Goal: Browse casually

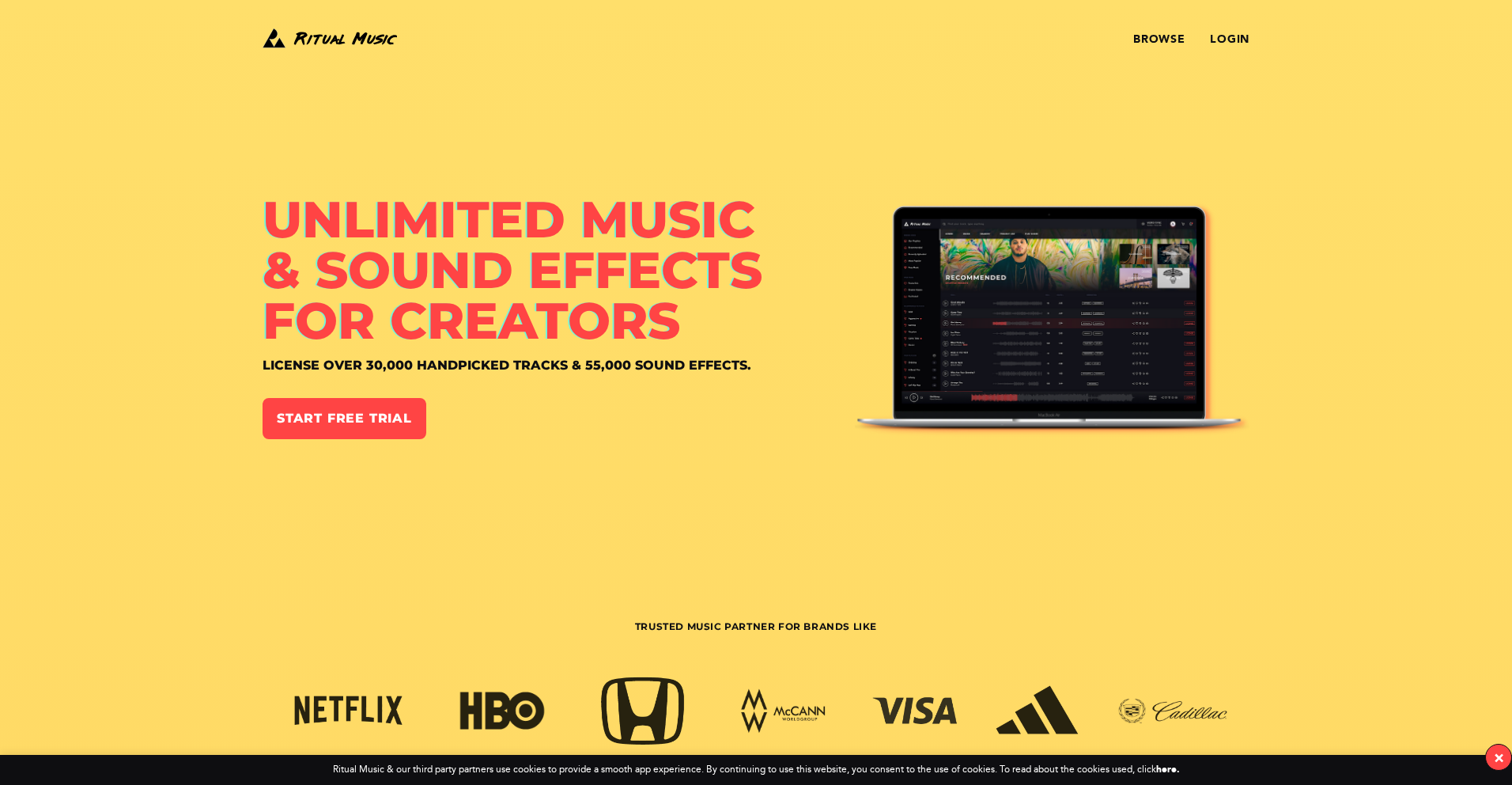
click at [327, 32] on img at bounding box center [330, 38] width 134 height 26
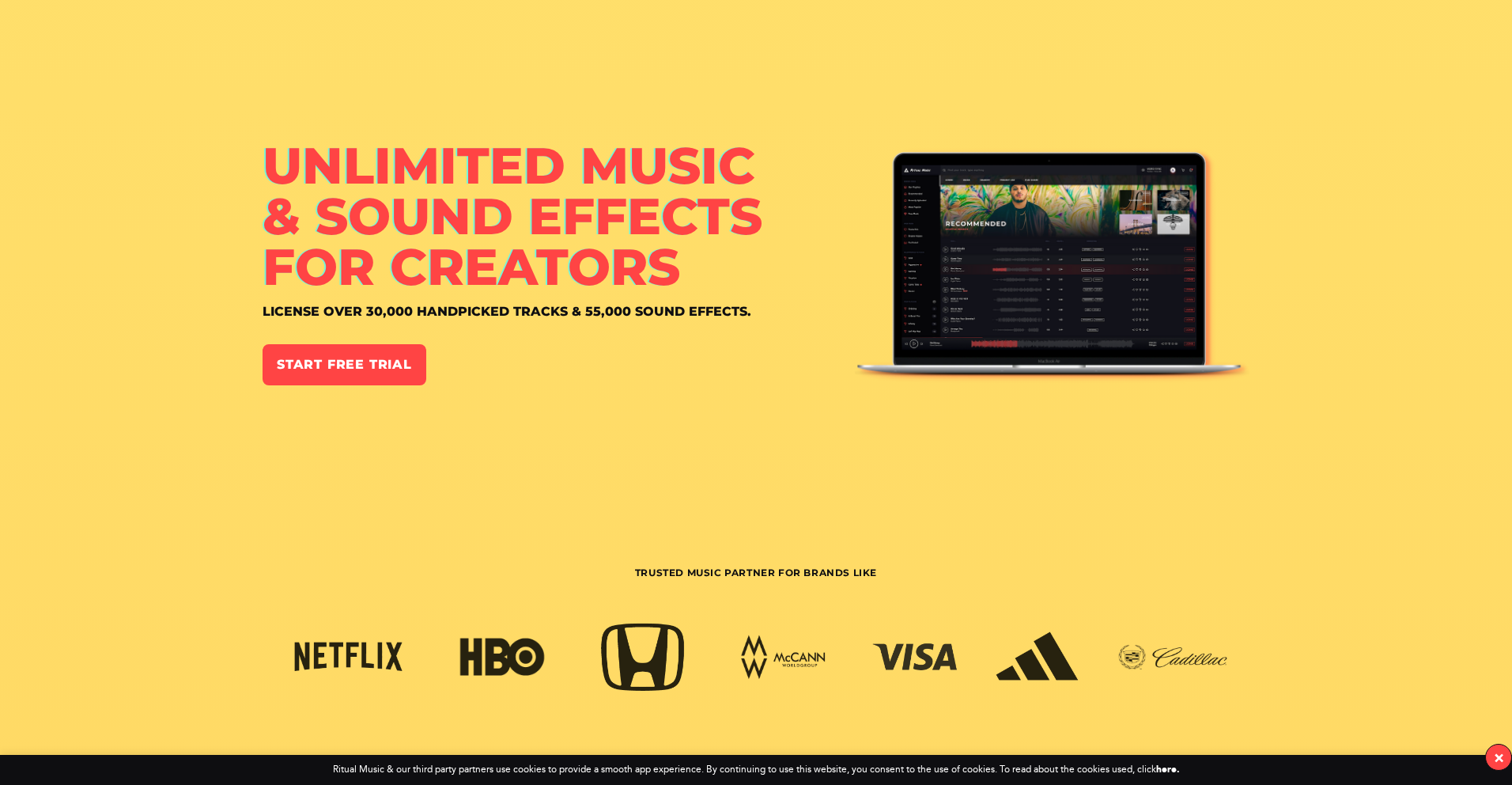
scroll to position [94, 0]
